Goal: Task Accomplishment & Management: Manage account settings

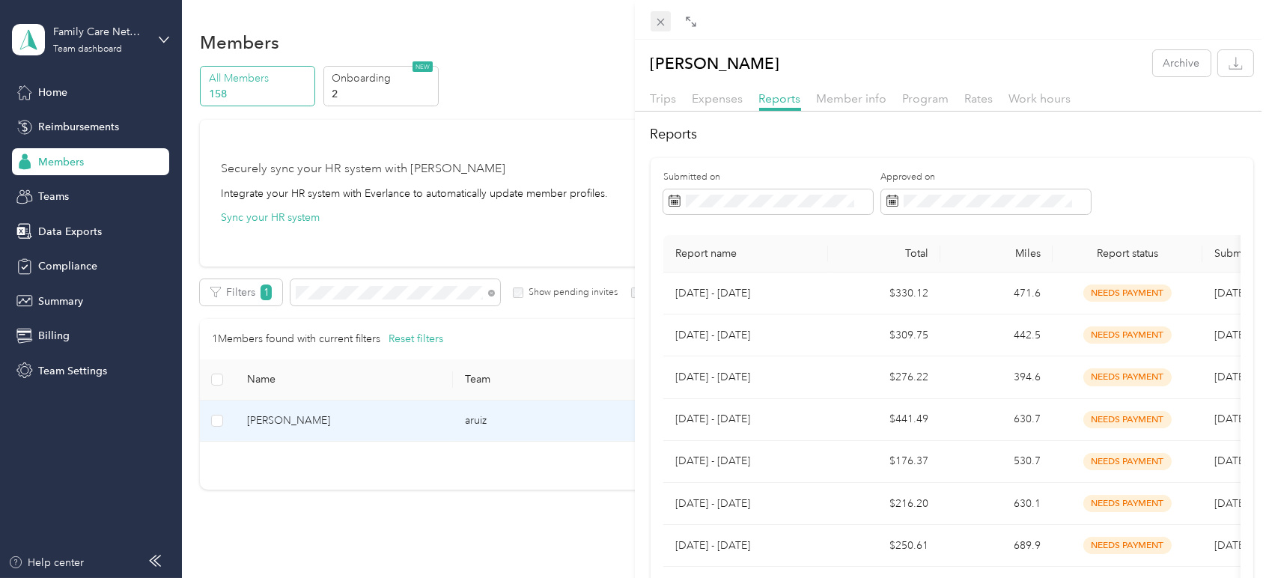
click at [662, 17] on icon at bounding box center [660, 22] width 13 height 13
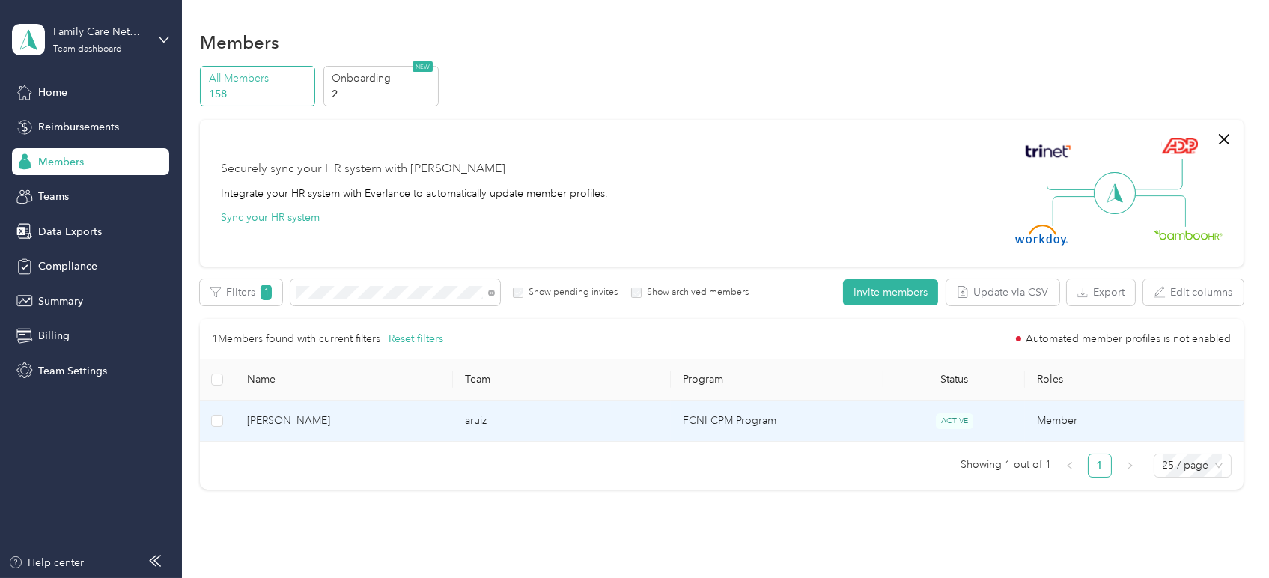
click at [307, 416] on span "[PERSON_NAME]" at bounding box center [344, 420] width 194 height 16
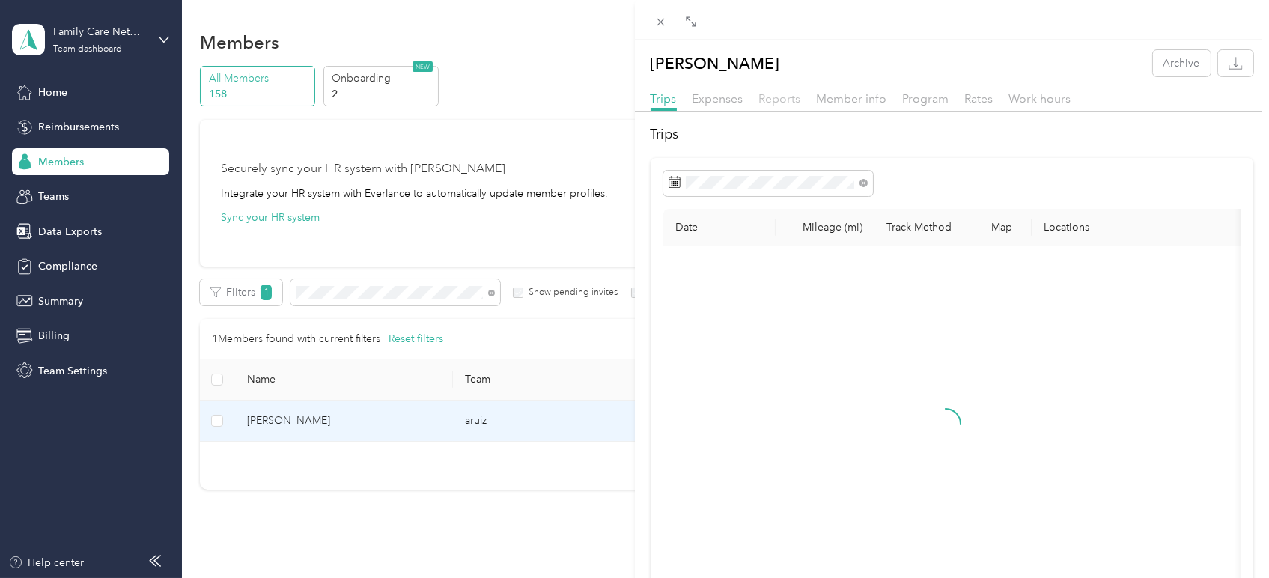
click at [778, 97] on span "Reports" at bounding box center [780, 98] width 42 height 14
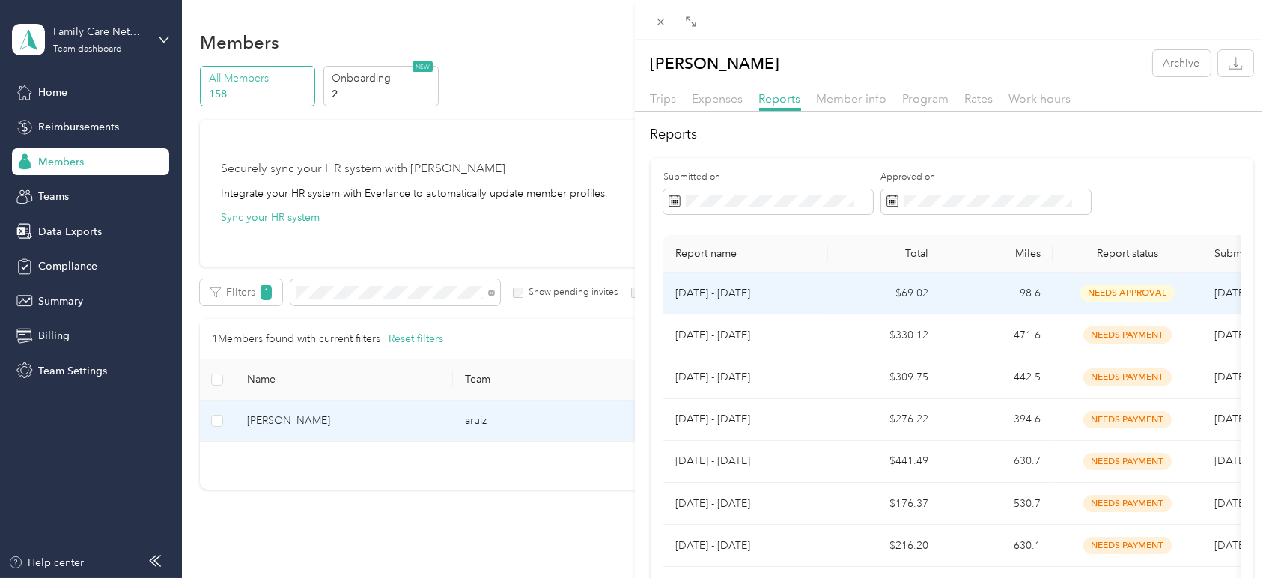
click at [742, 294] on p "[DATE] - [DATE]" at bounding box center [745, 293] width 141 height 16
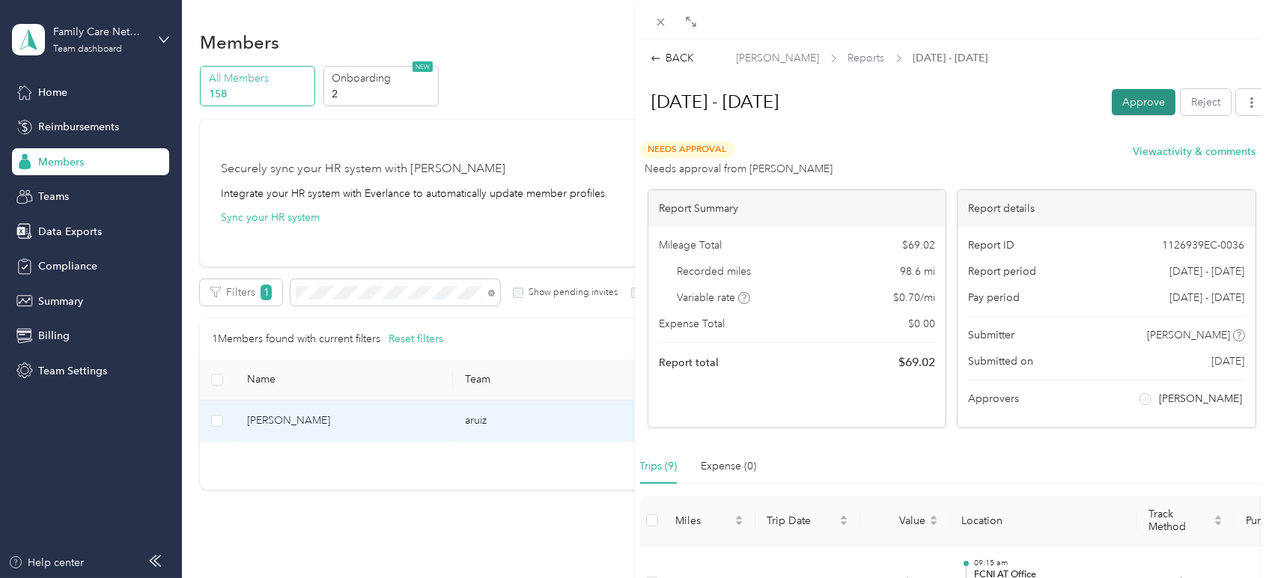
click at [1124, 99] on button "Approve" at bounding box center [1144, 102] width 64 height 26
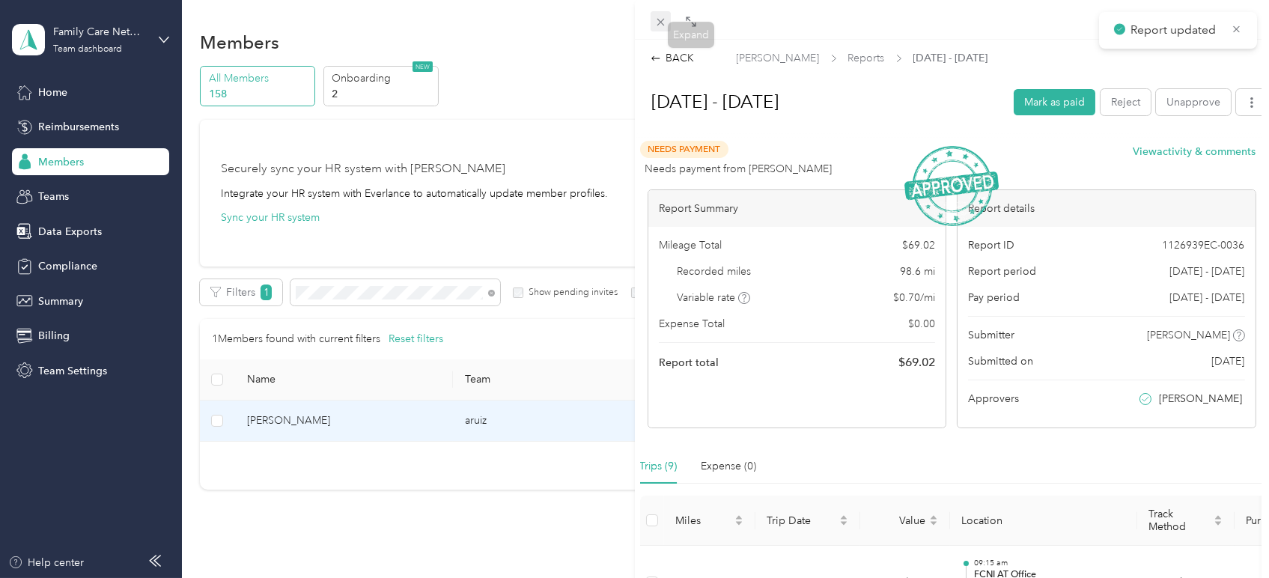
click at [653, 15] on span at bounding box center [660, 21] width 21 height 21
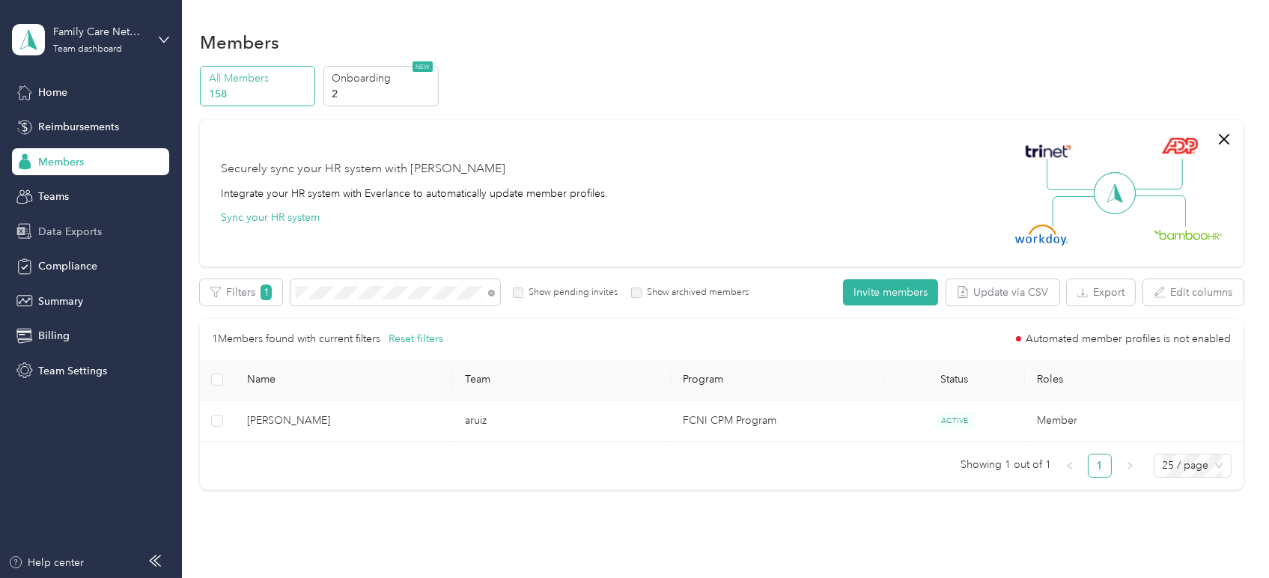
click at [67, 226] on span "Data Exports" at bounding box center [70, 232] width 64 height 16
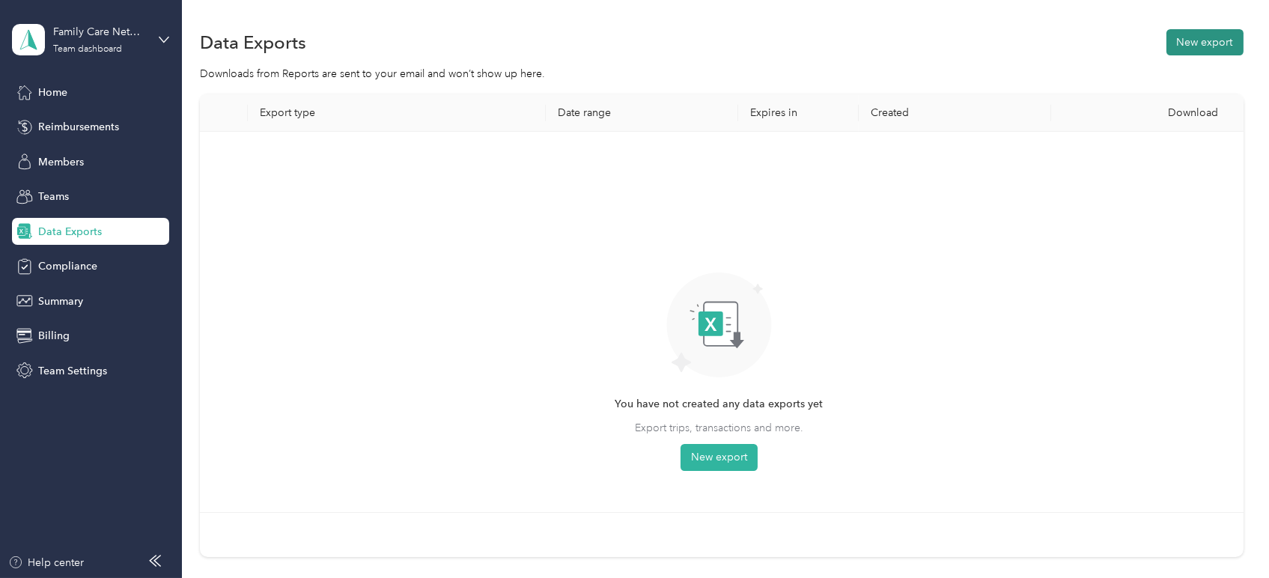
click at [1221, 34] on button "New export" at bounding box center [1204, 42] width 77 height 26
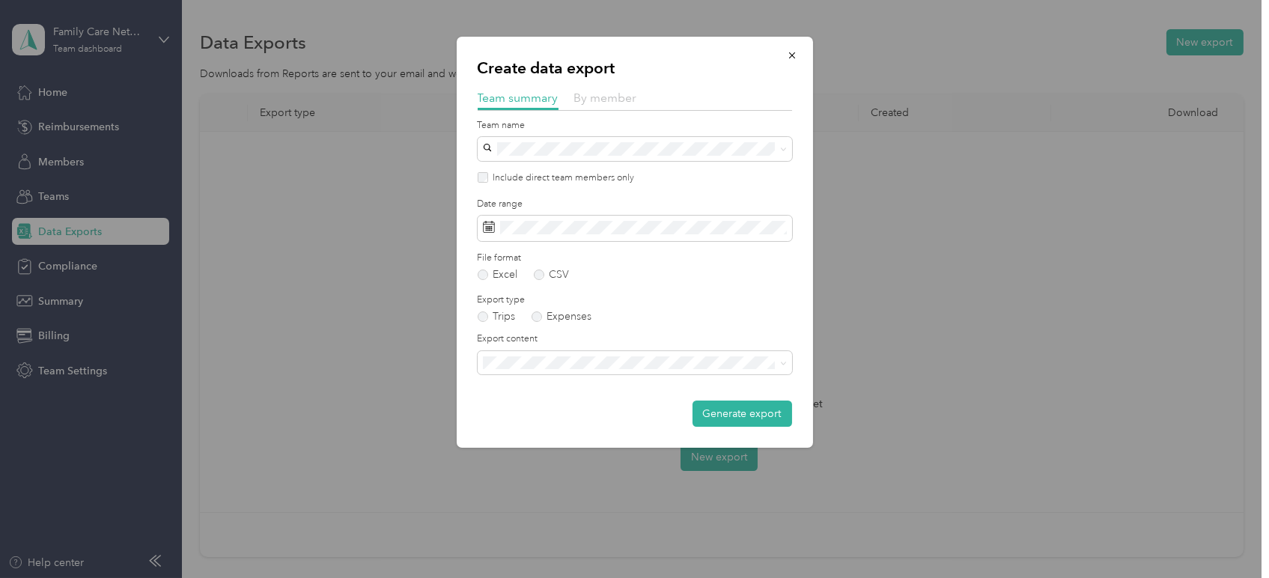
click at [589, 95] on span "By member" at bounding box center [605, 98] width 63 height 14
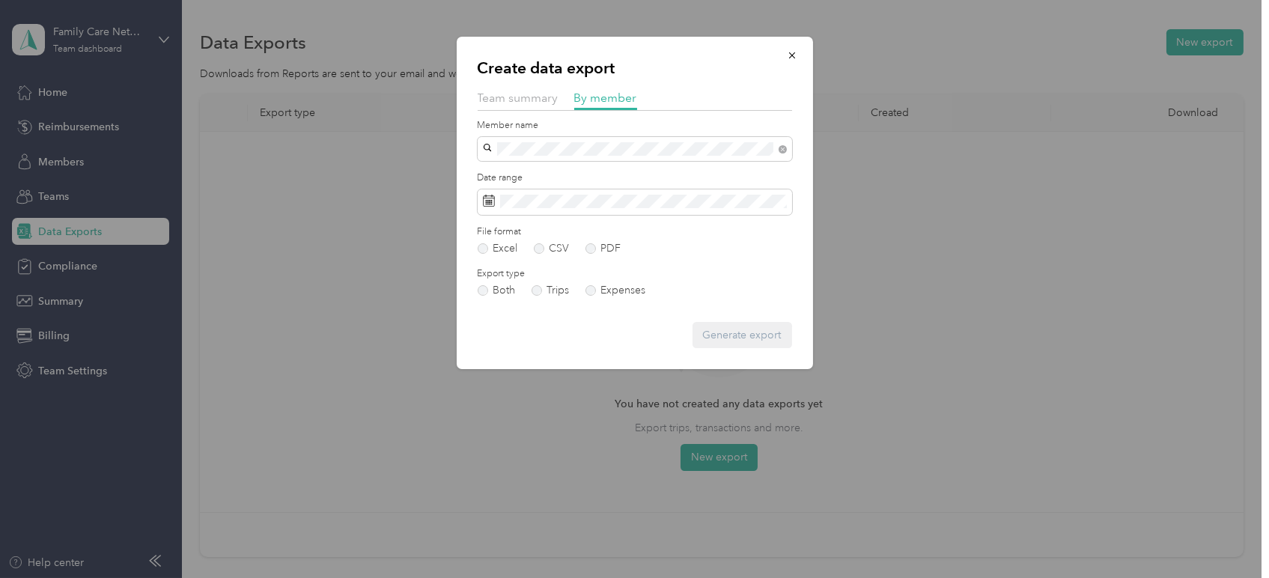
click at [531, 180] on div "[PERSON_NAME]" at bounding box center [634, 175] width 293 height 16
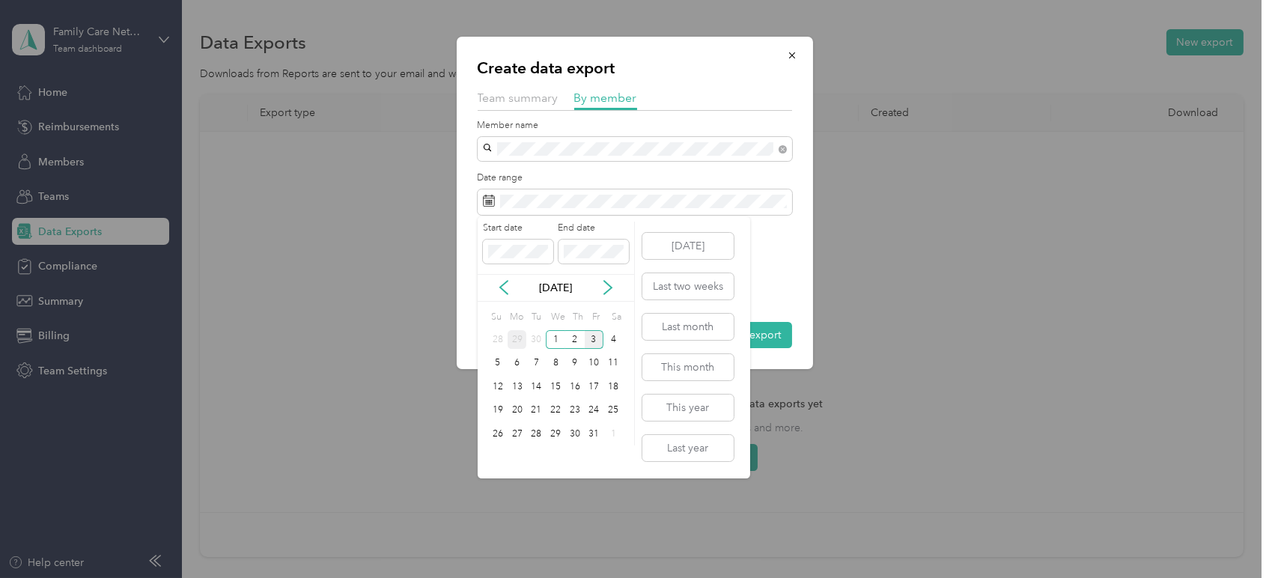
click at [510, 337] on div "29" at bounding box center [517, 339] width 19 height 19
click at [606, 282] on icon at bounding box center [607, 287] width 15 height 15
click at [492, 384] on div "12" at bounding box center [497, 386] width 19 height 19
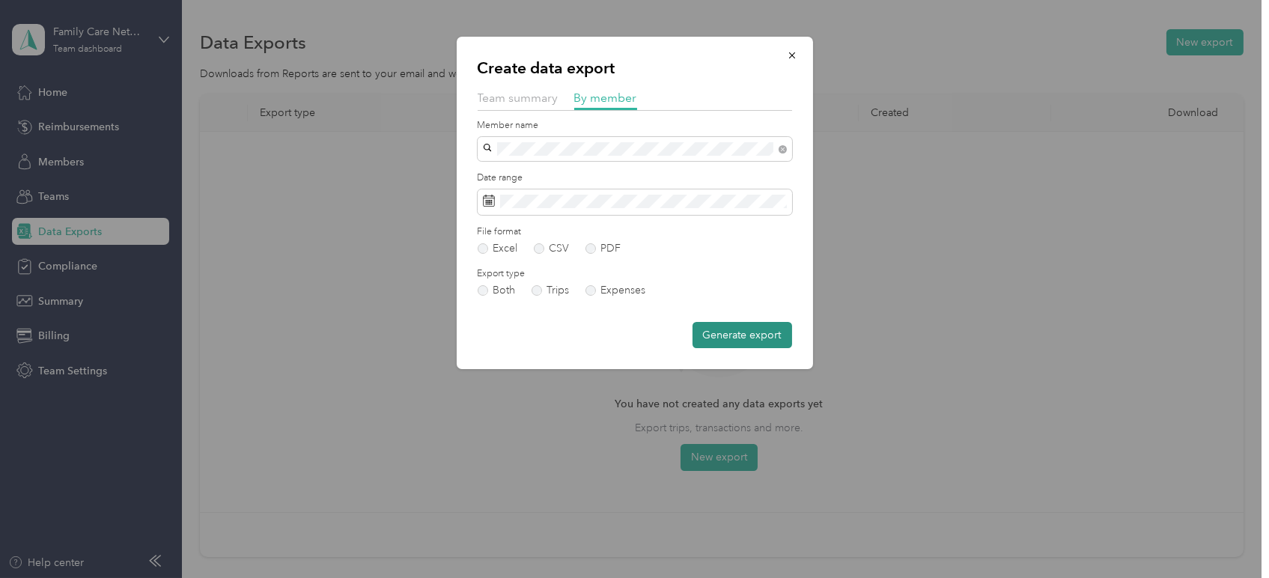
click at [725, 333] on button "Generate export" at bounding box center [742, 335] width 100 height 26
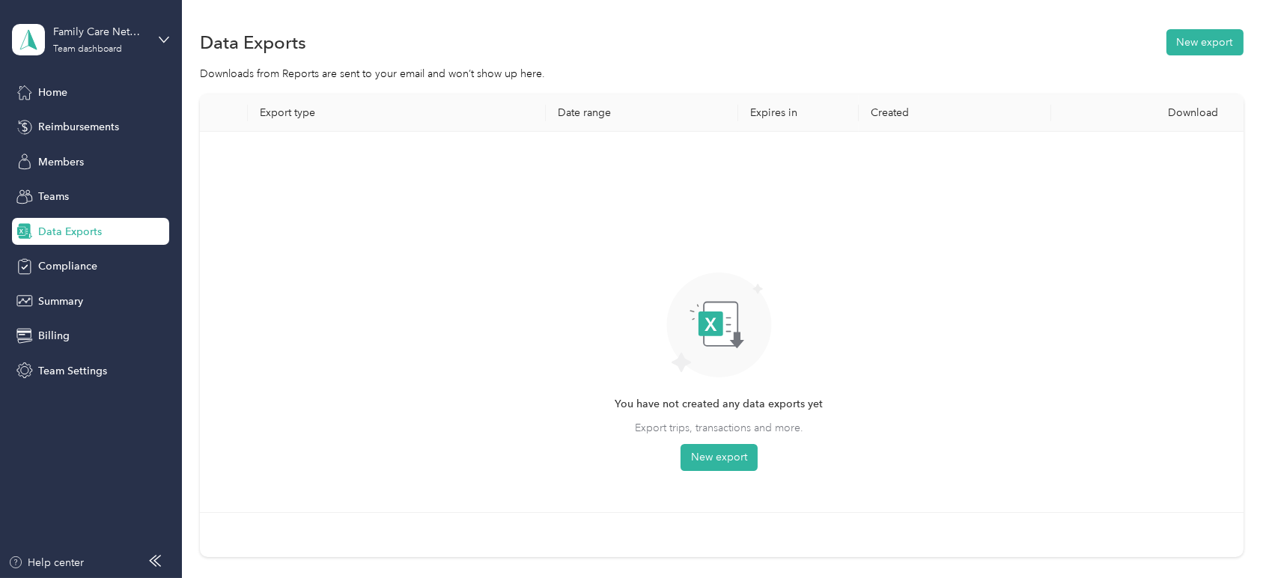
click at [725, 333] on rect at bounding box center [721, 324] width 34 height 44
